Goal: Task Accomplishment & Management: Complete application form

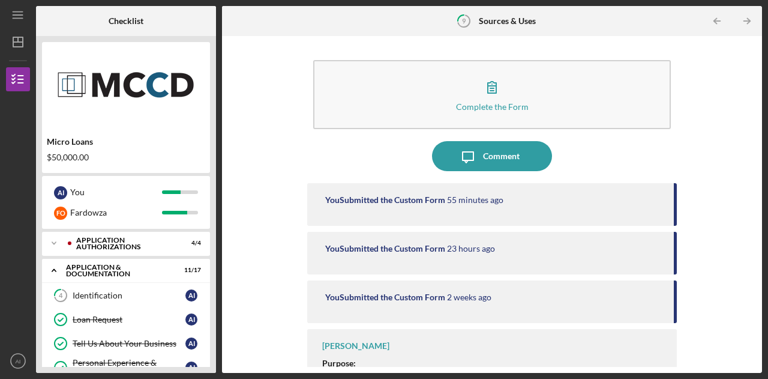
scroll to position [22, 0]
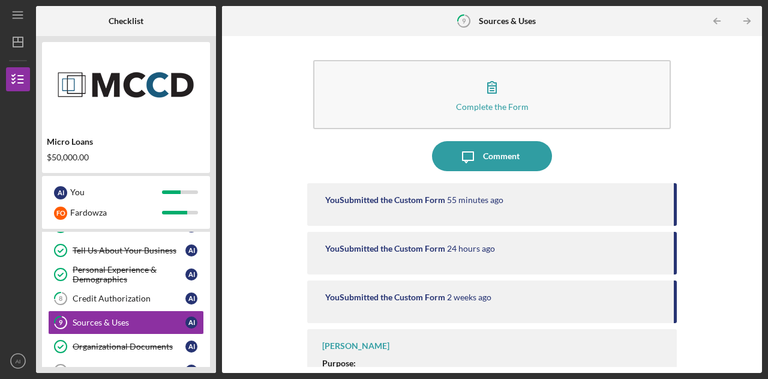
scroll to position [22, 0]
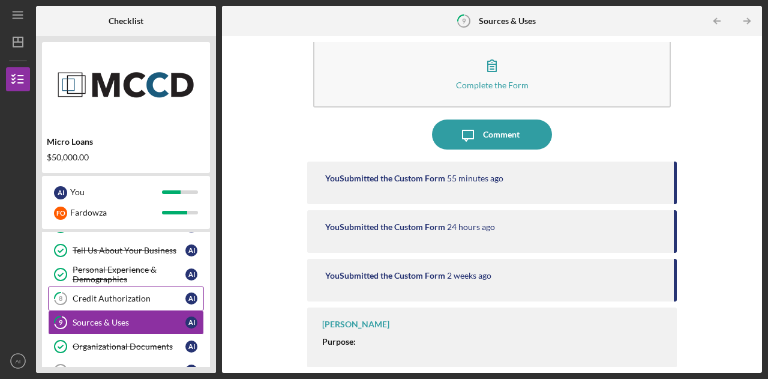
click at [112, 294] on div "Credit Authorization" at bounding box center [129, 299] width 113 height 10
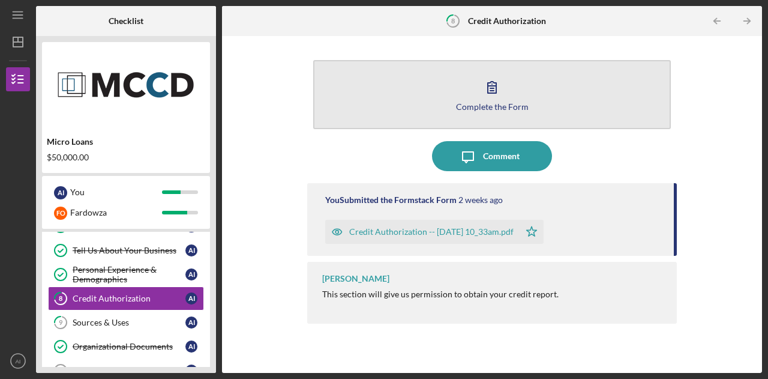
click at [487, 105] on div "Complete the Form" at bounding box center [492, 106] width 73 height 9
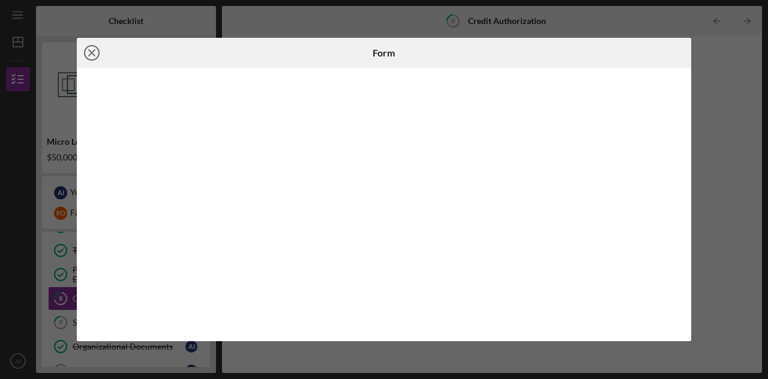
click at [91, 51] on line at bounding box center [92, 53] width 6 height 6
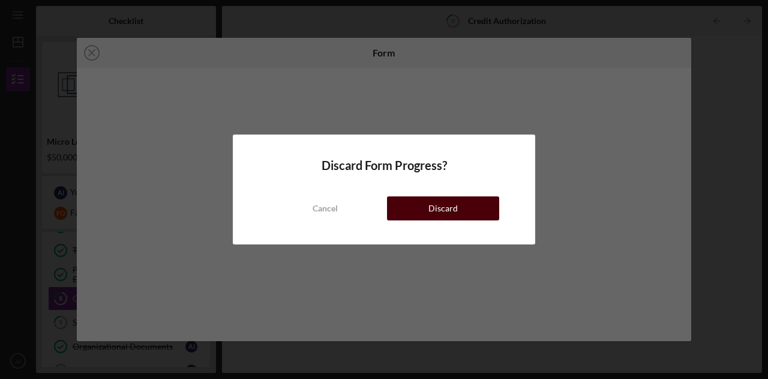
click at [462, 219] on button "Discard" at bounding box center [443, 208] width 112 height 24
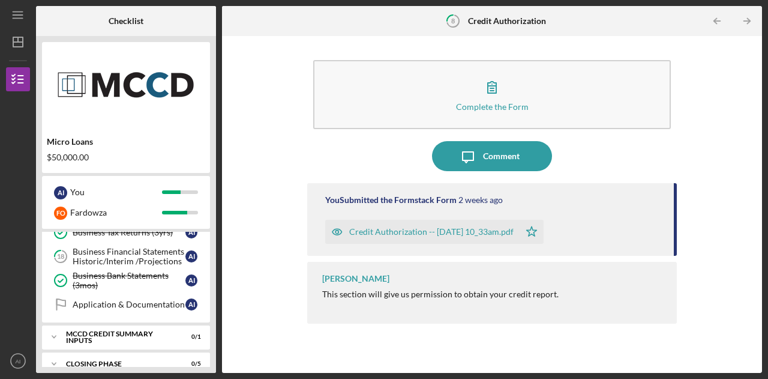
scroll to position [411, 0]
